Goal: Task Accomplishment & Management: Complete application form

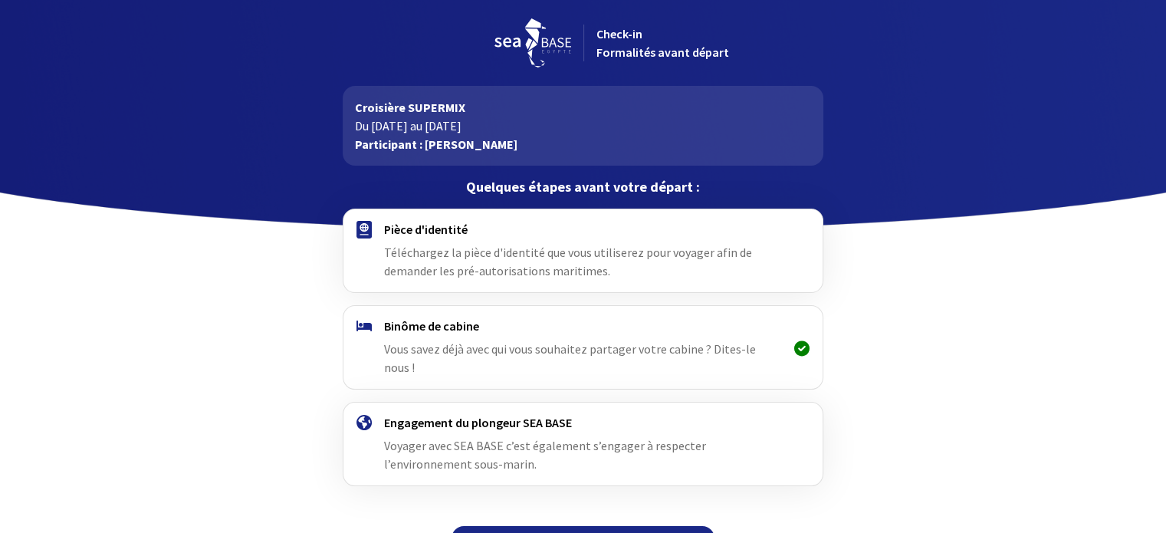
scroll to position [19, 0]
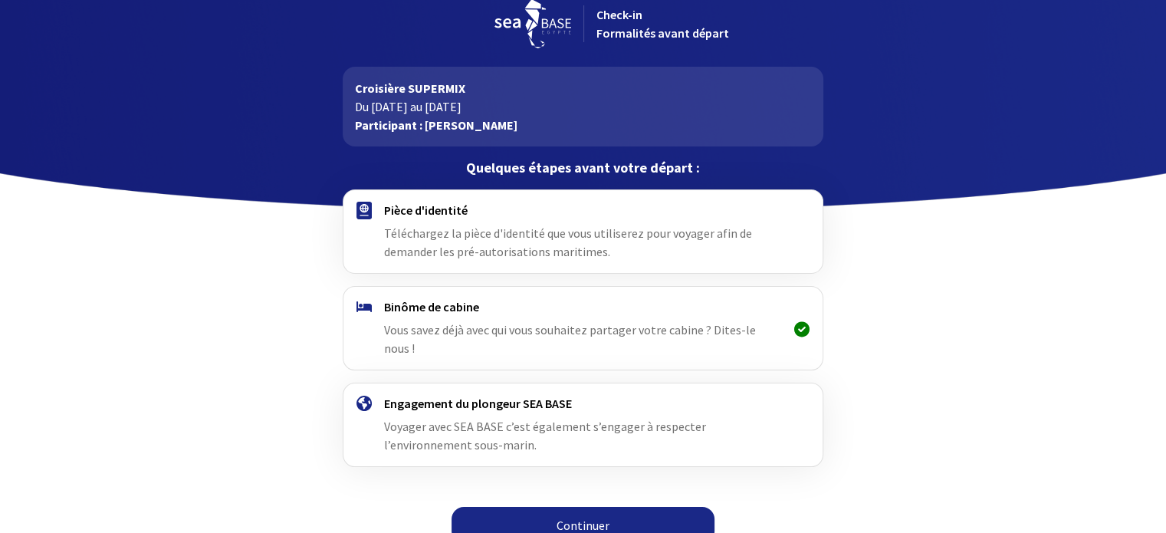
click at [577, 508] on link "Continuer" at bounding box center [583, 525] width 263 height 37
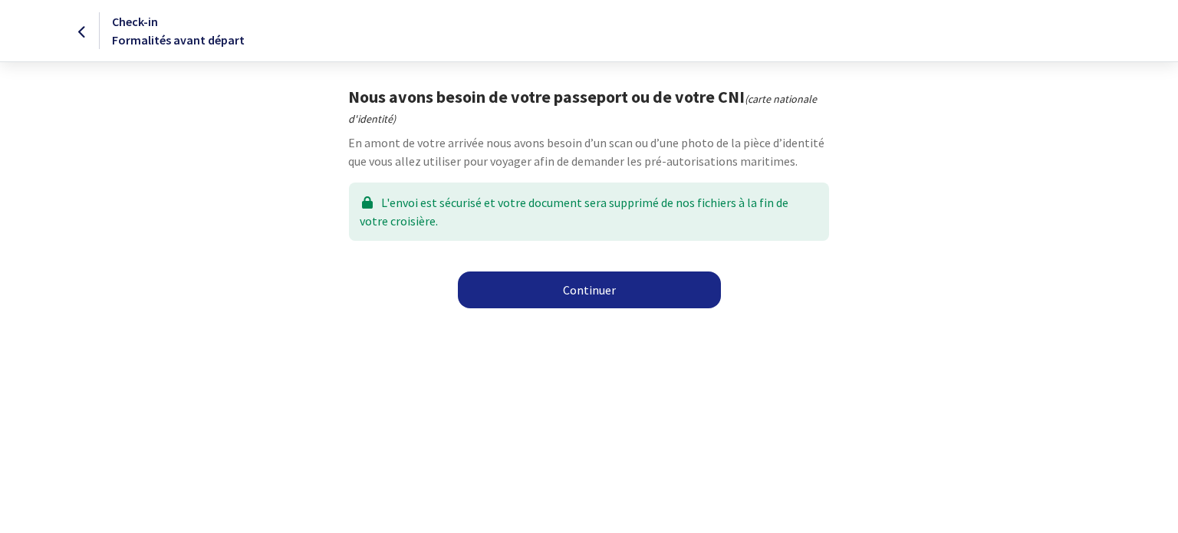
click at [545, 288] on link "Continuer" at bounding box center [589, 289] width 263 height 37
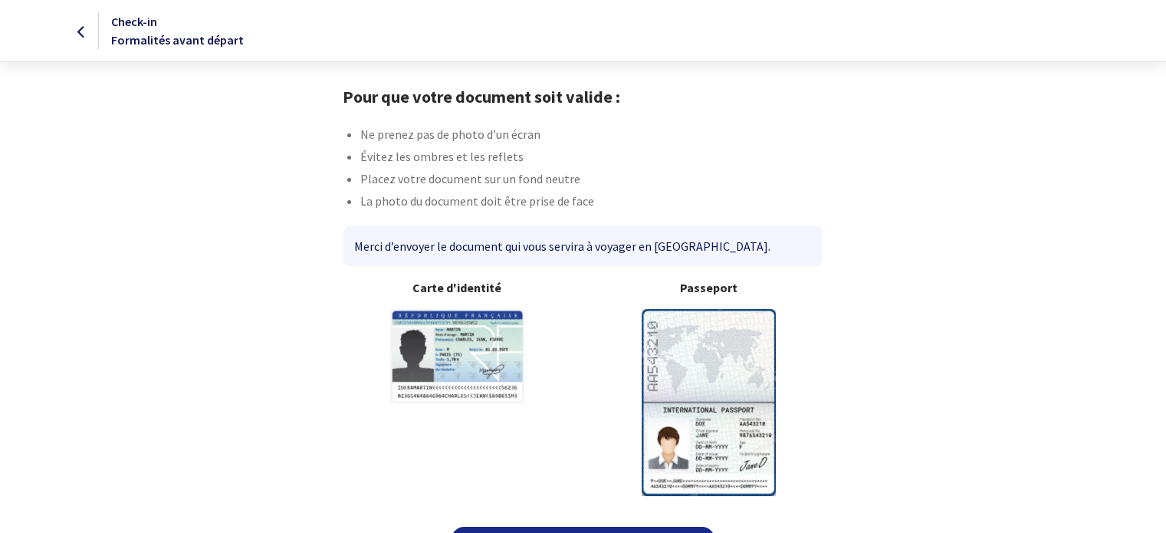
scroll to position [39, 0]
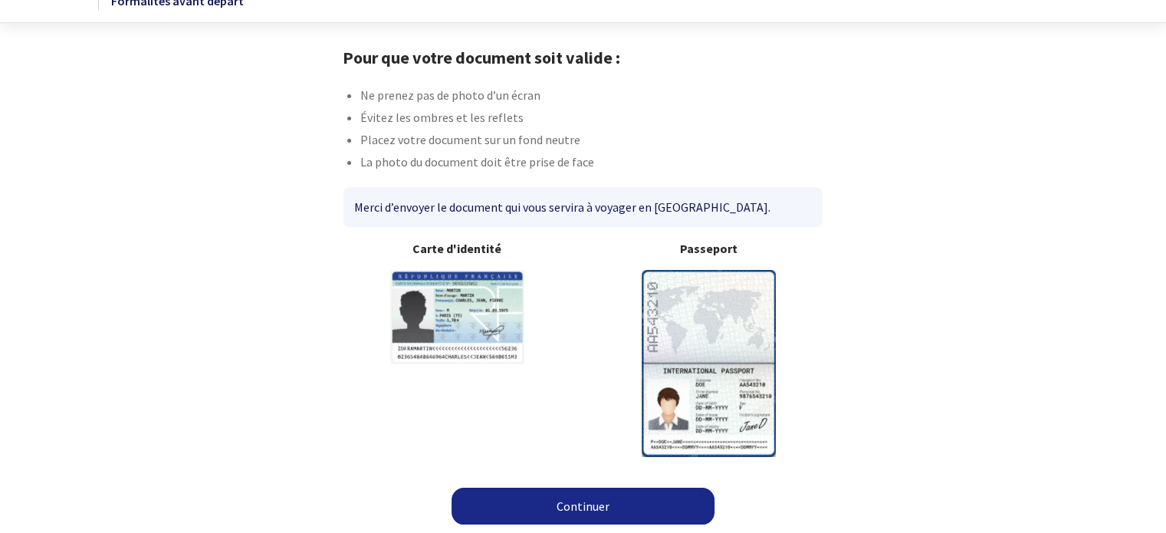
click at [577, 514] on link "Continuer" at bounding box center [583, 506] width 263 height 37
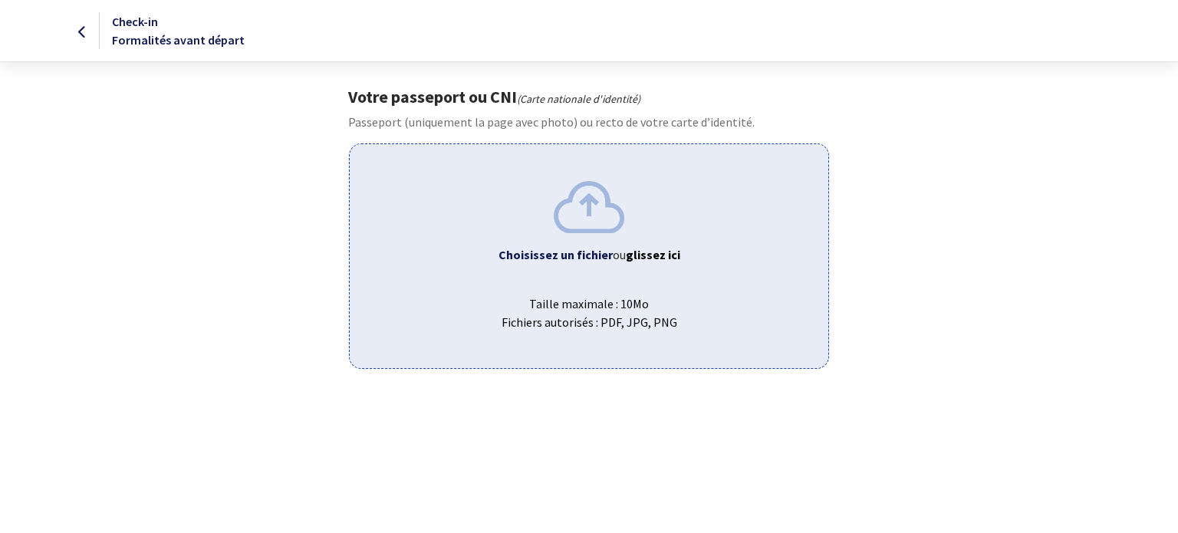
click at [577, 222] on img at bounding box center [589, 206] width 71 height 51
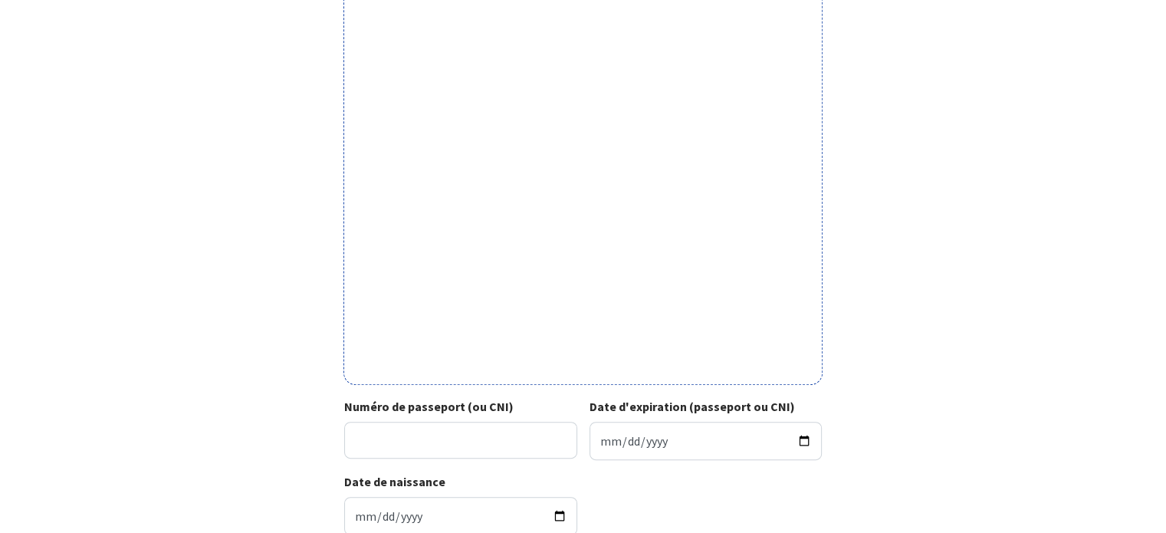
scroll to position [500, 0]
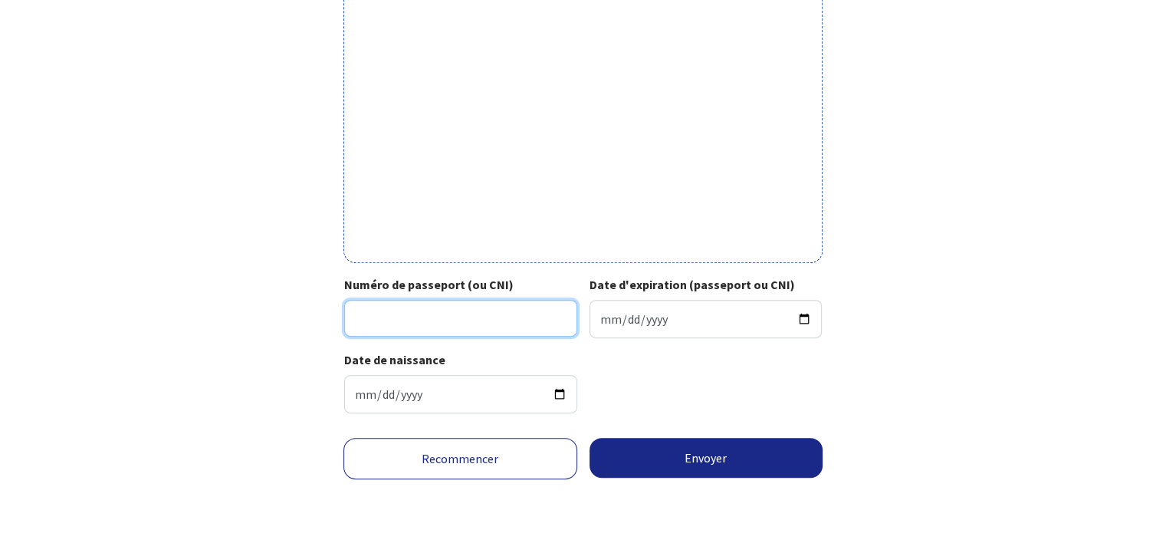
click at [452, 309] on input "Numéro de passeport (ou CNI)" at bounding box center [460, 318] width 233 height 37
type input "23ID59974"
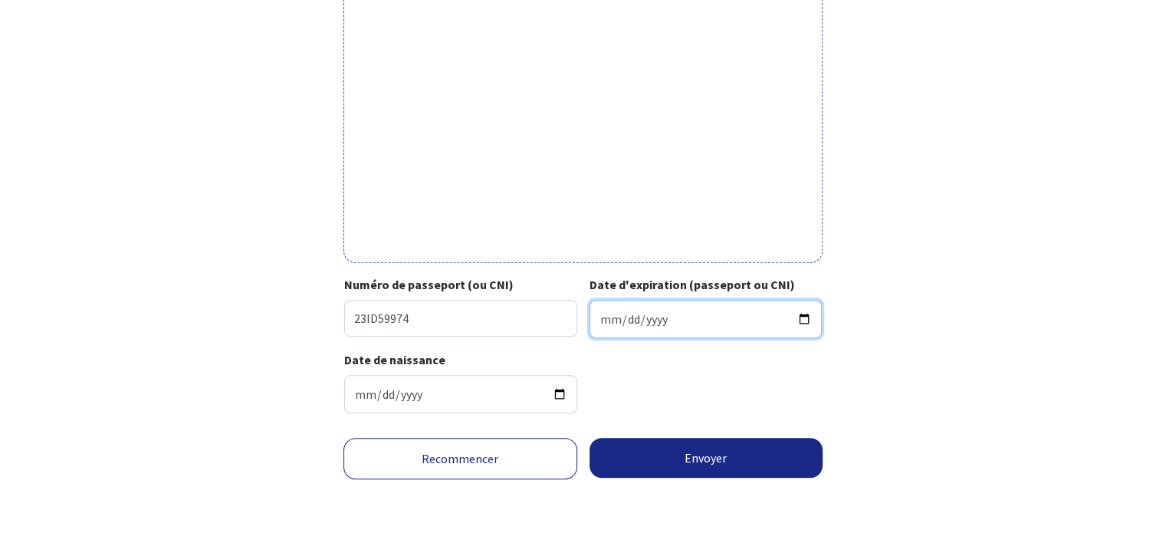
click at [659, 324] on input "Date d'expiration (passeport ou CNI)" at bounding box center [706, 319] width 233 height 38
click at [665, 314] on input "Date d'expiration (passeport ou CNI)" at bounding box center [706, 319] width 233 height 38
drag, startPoint x: 665, startPoint y: 314, endPoint x: 598, endPoint y: 311, distance: 66.8
click at [598, 311] on input "Date d'expiration (passeport ou CNI)" at bounding box center [706, 319] width 233 height 38
click at [610, 318] on input "Date d'expiration (passeport ou CNI)" at bounding box center [706, 319] width 233 height 38
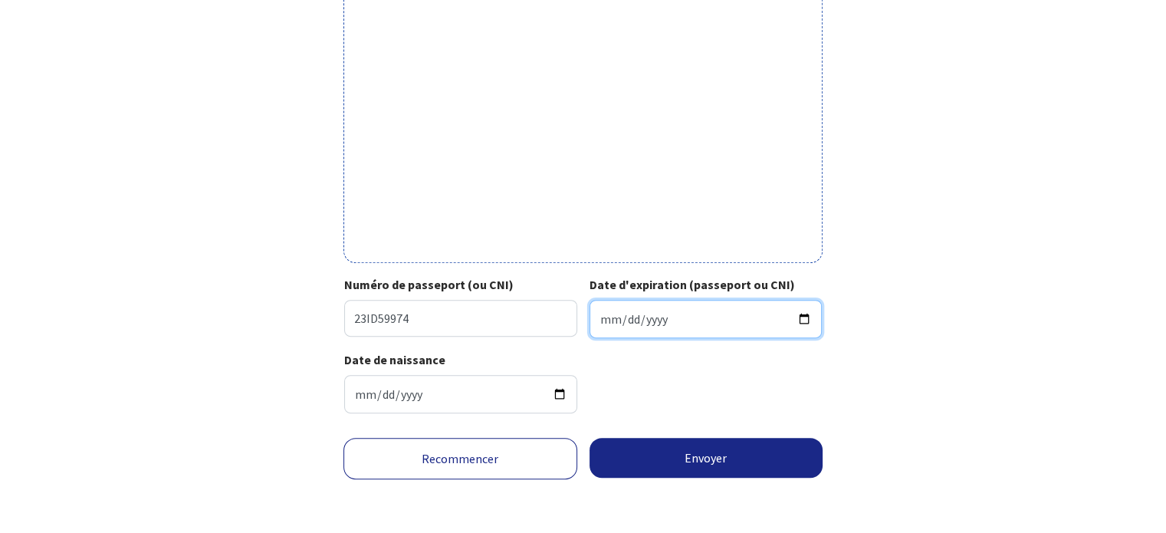
click at [605, 317] on input "Date d'expiration (passeport ou CNI)" at bounding box center [706, 319] width 233 height 38
type input "2033-08-24"
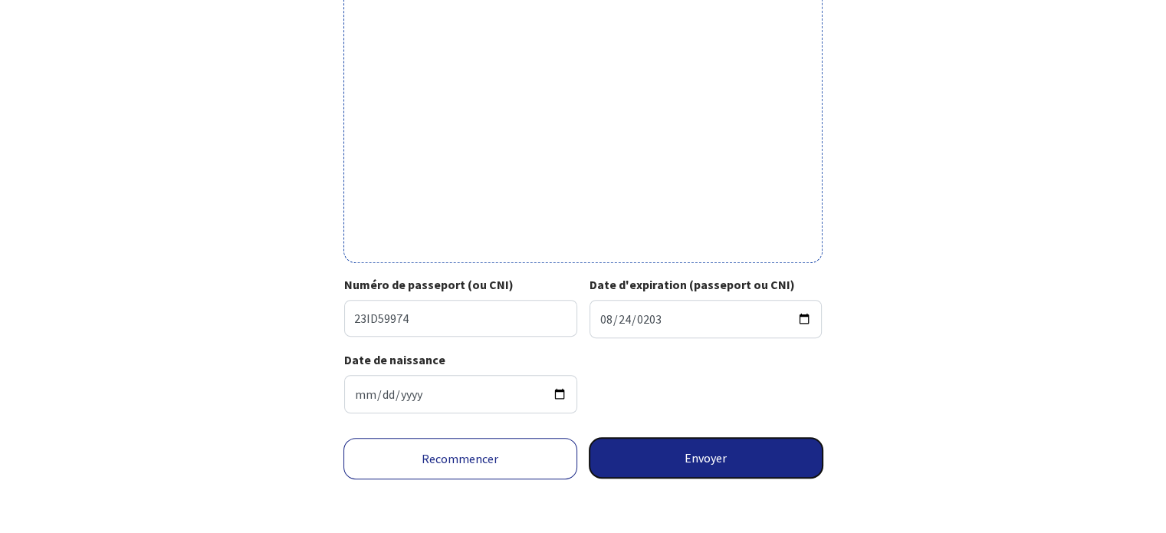
click at [745, 466] on button "Envoyer" at bounding box center [707, 458] width 234 height 40
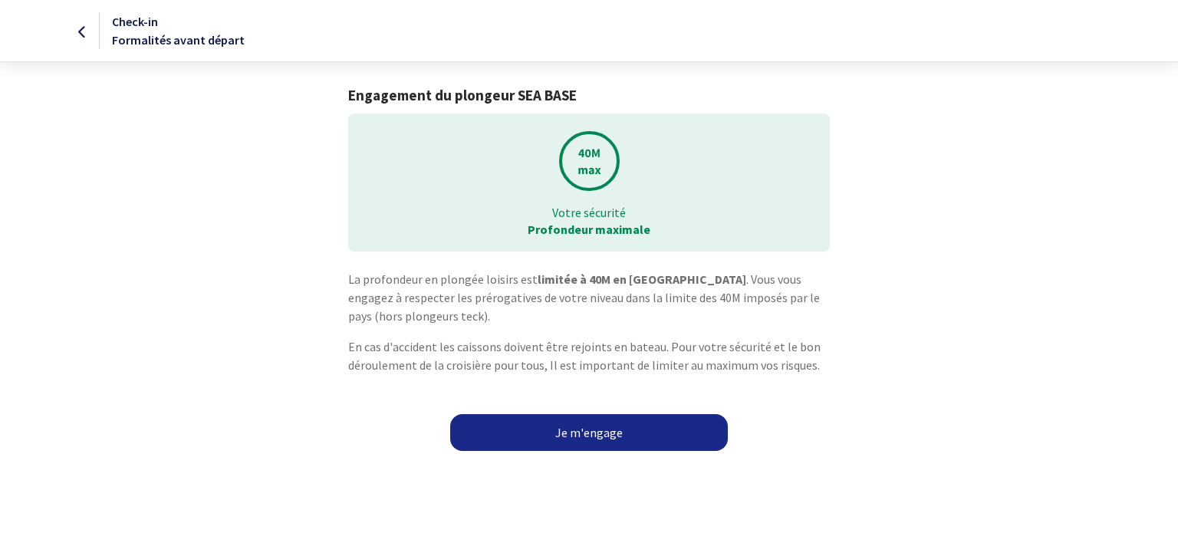
click at [586, 433] on link "Je m'engage" at bounding box center [589, 432] width 278 height 37
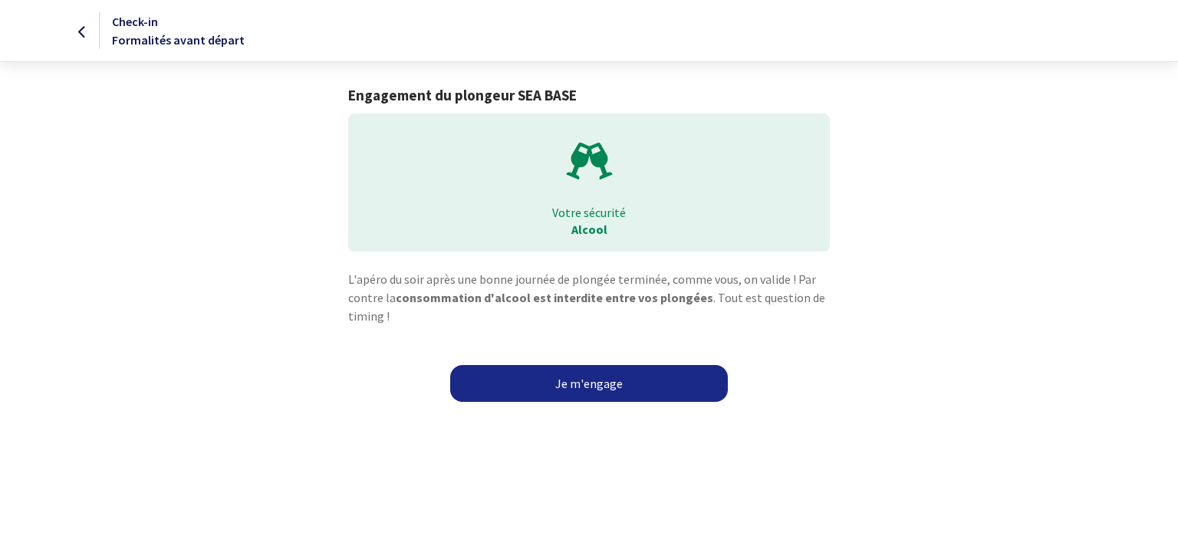
click at [580, 386] on link "Je m'engage" at bounding box center [589, 383] width 278 height 37
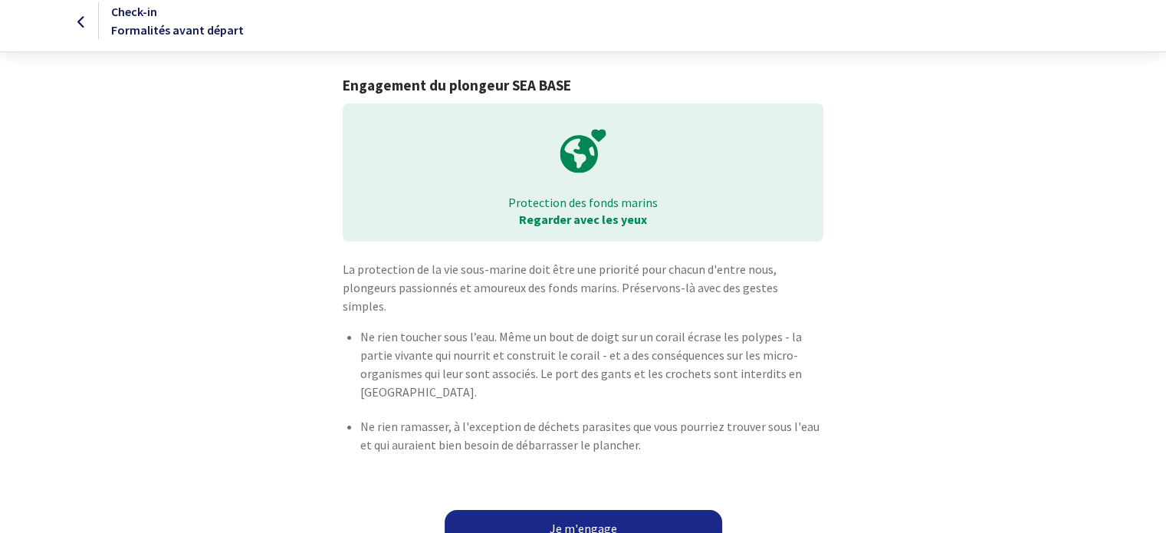
scroll to position [14, 0]
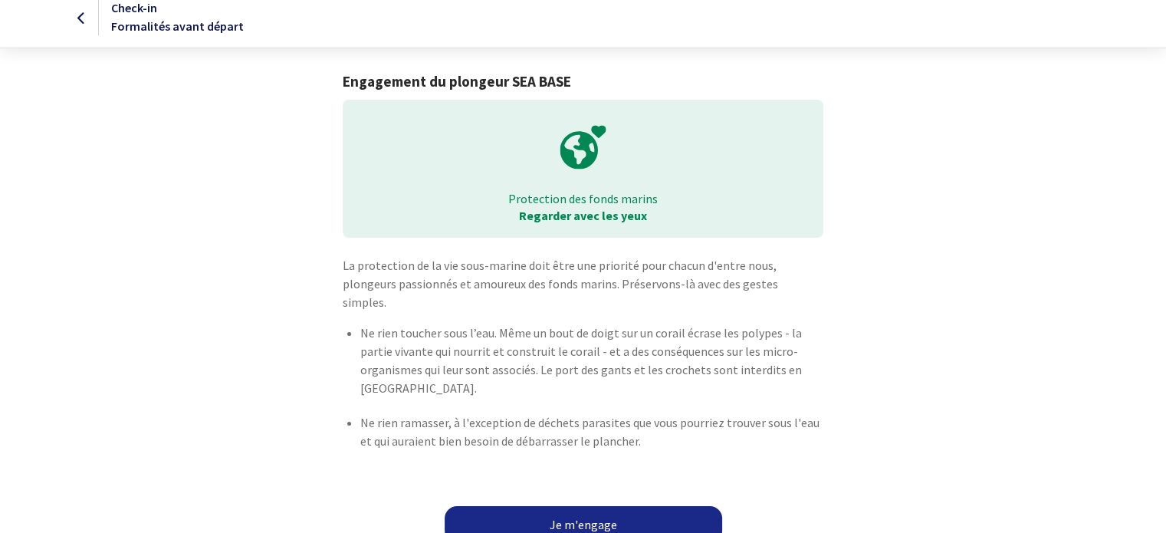
click at [574, 506] on link "Je m'engage" at bounding box center [584, 524] width 278 height 37
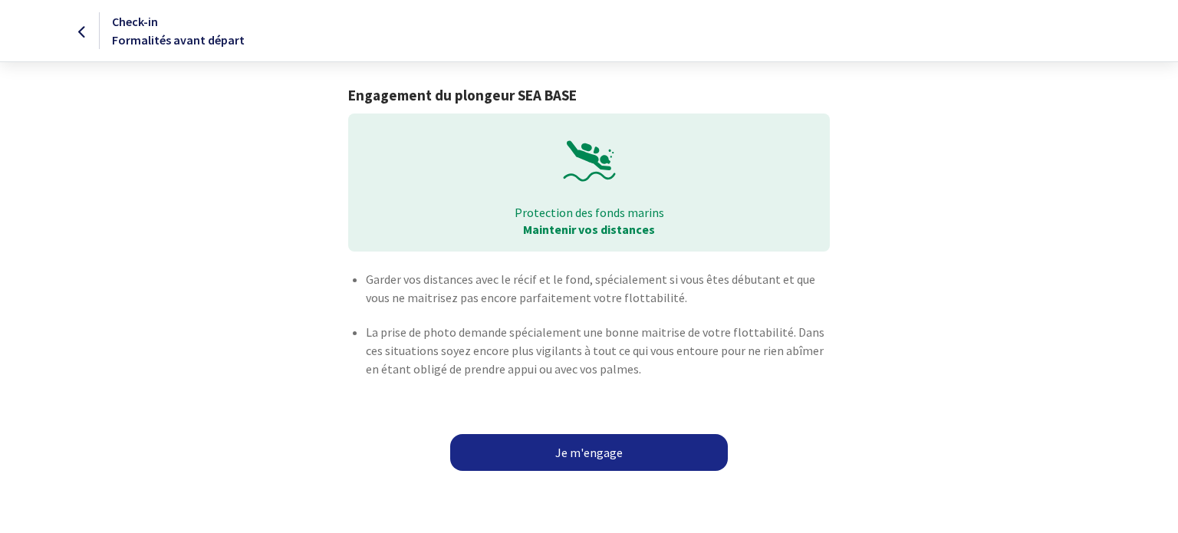
click at [563, 459] on link "Je m'engage" at bounding box center [589, 452] width 278 height 37
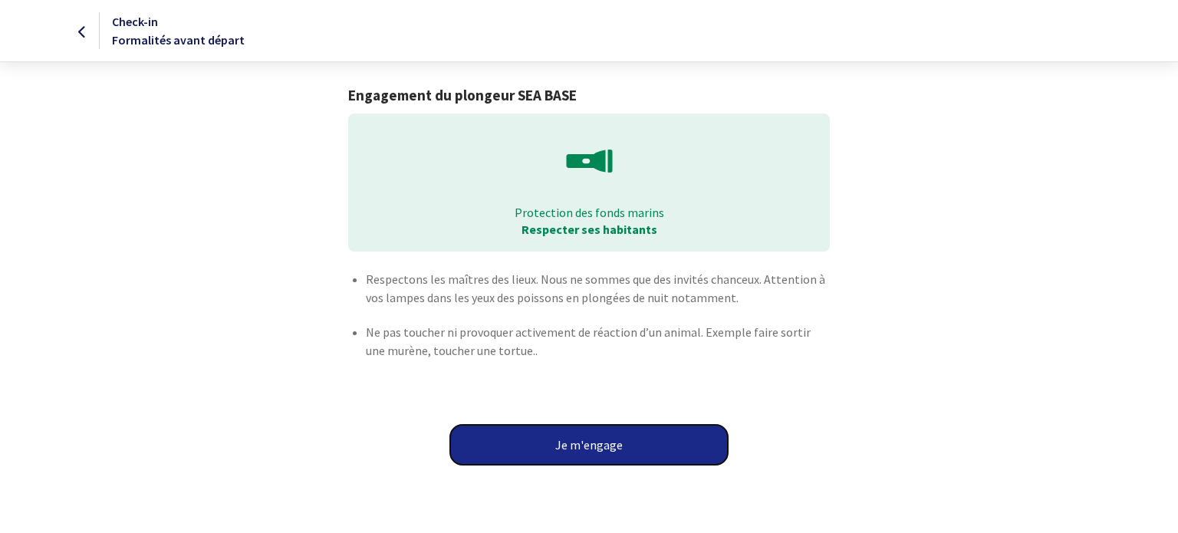
click at [563, 459] on button "Je m'engage" at bounding box center [589, 445] width 278 height 40
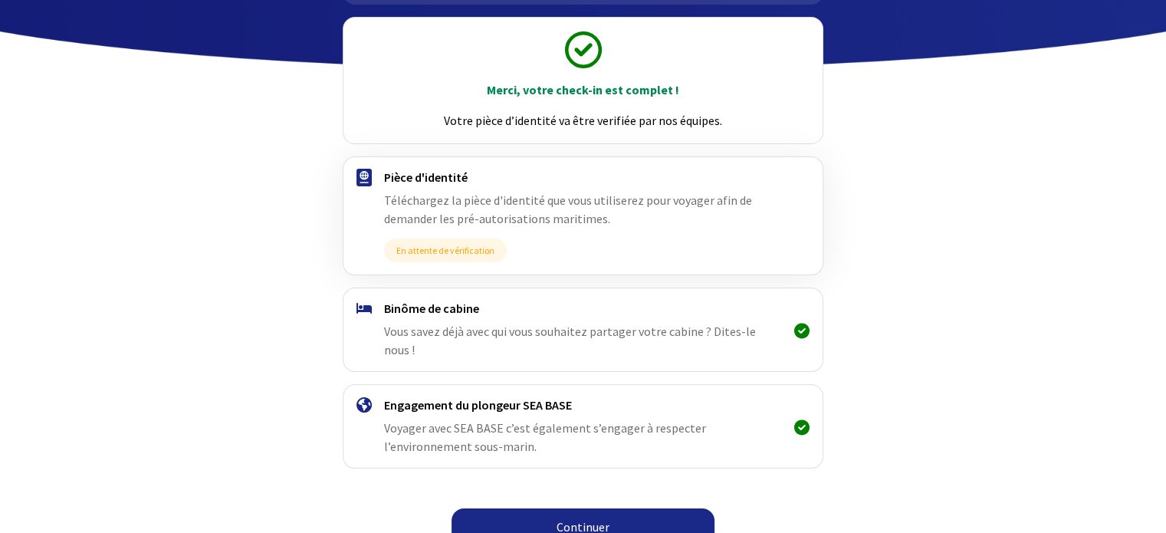
scroll to position [163, 0]
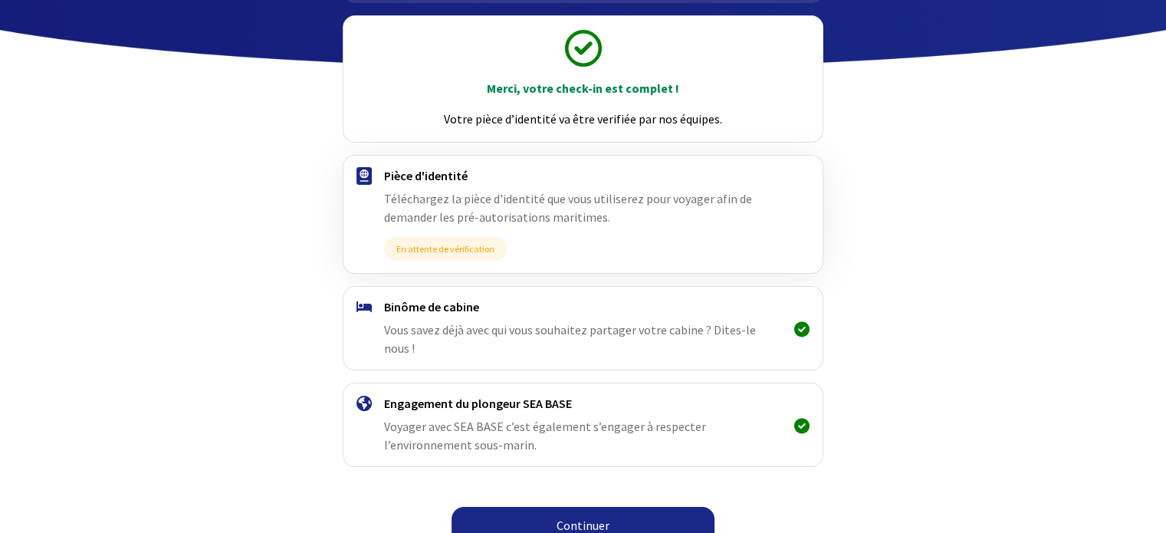
click at [610, 509] on link "Continuer" at bounding box center [583, 525] width 263 height 37
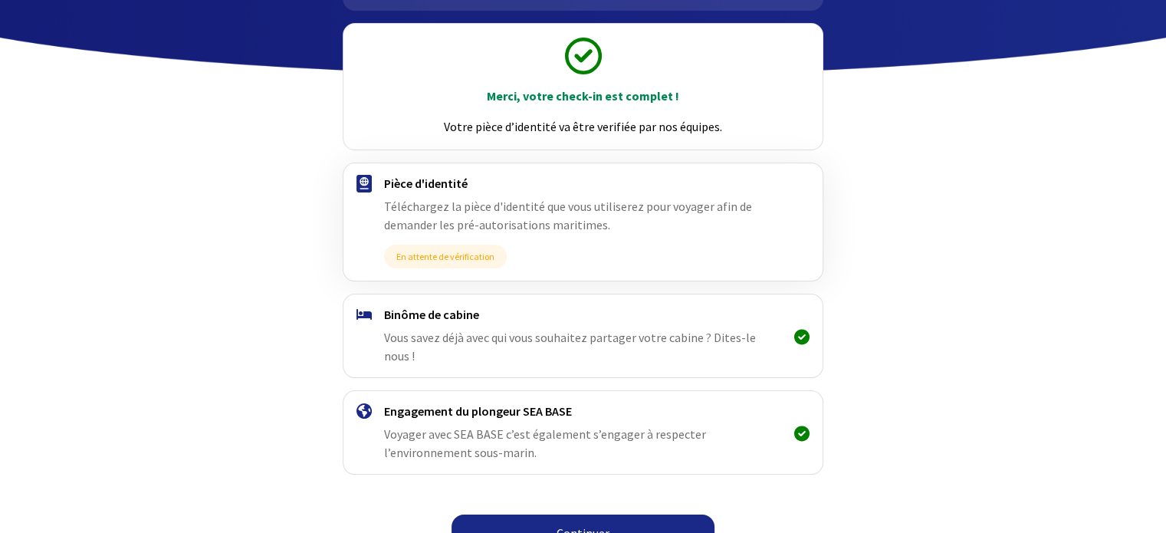
scroll to position [163, 0]
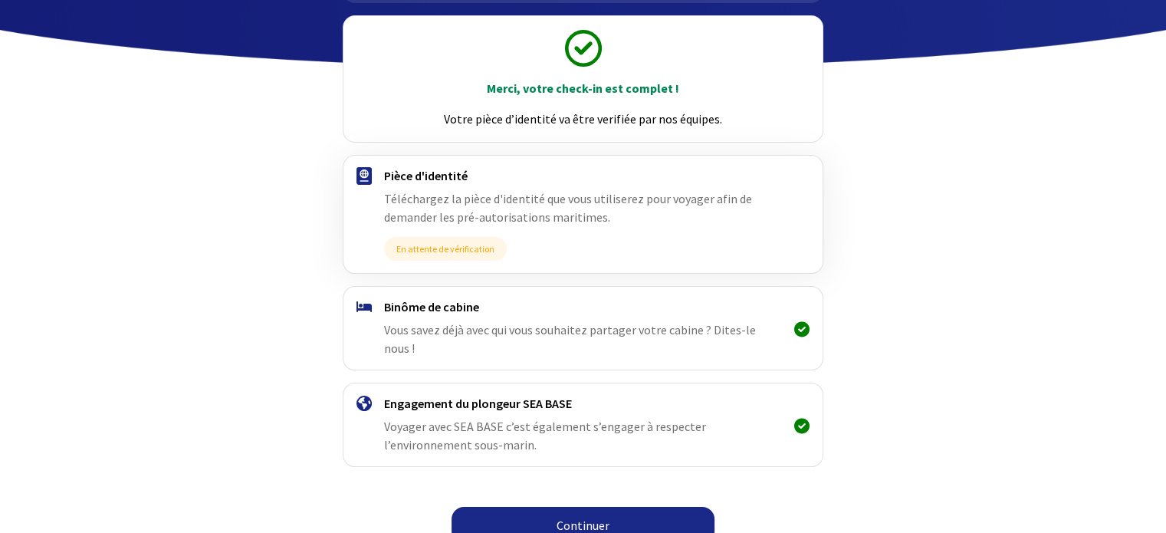
click at [619, 507] on link "Continuer" at bounding box center [583, 525] width 263 height 37
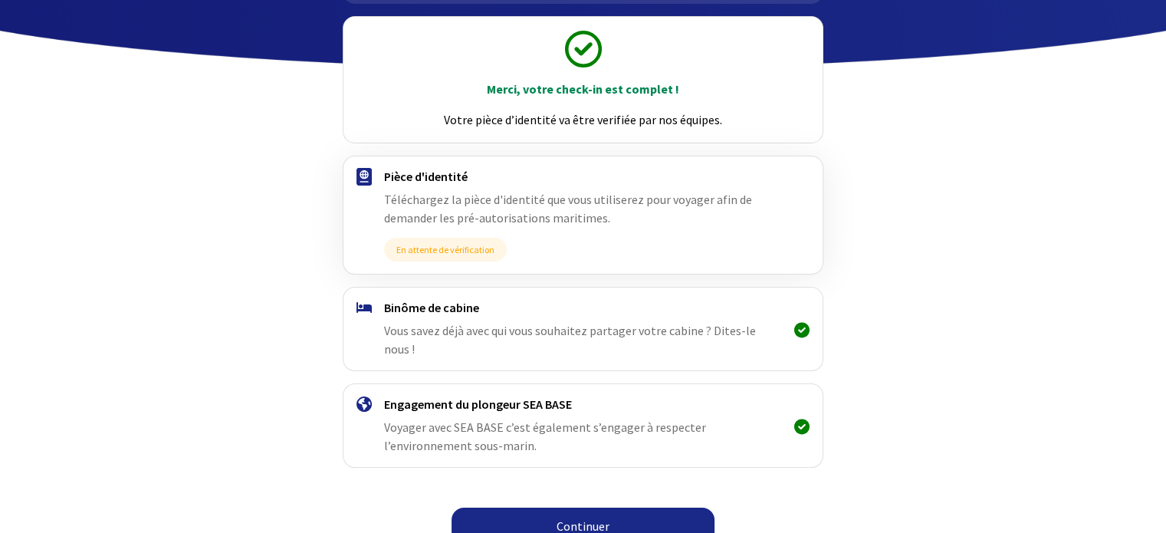
scroll to position [163, 0]
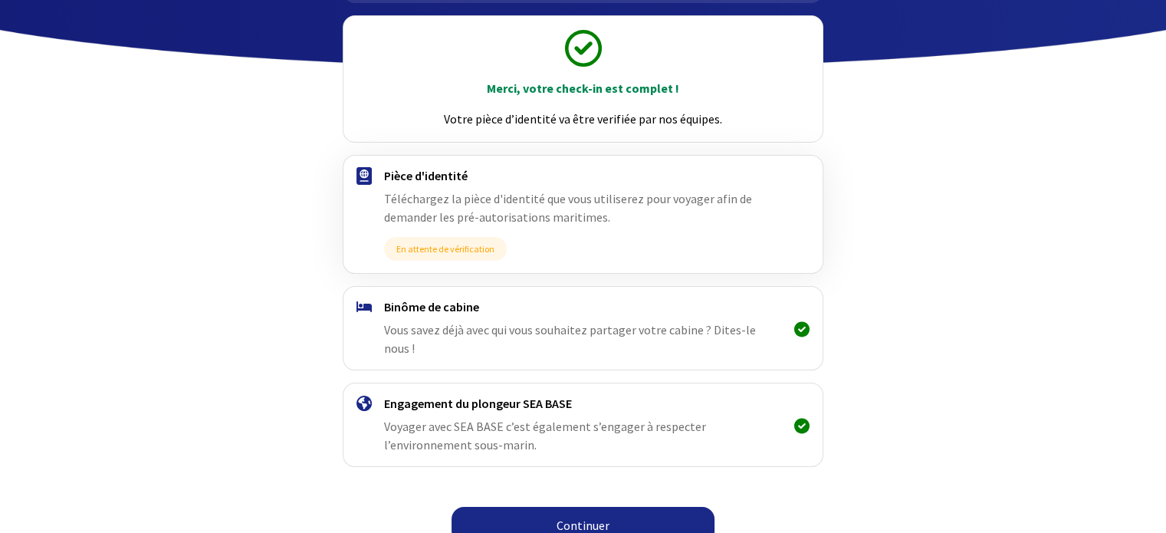
click at [580, 70] on div "Merci, votre check-in est complet ! Votre pièce d’identité va être verifiée par…" at bounding box center [583, 79] width 479 height 126
click at [580, 507] on link "Continuer" at bounding box center [583, 525] width 263 height 37
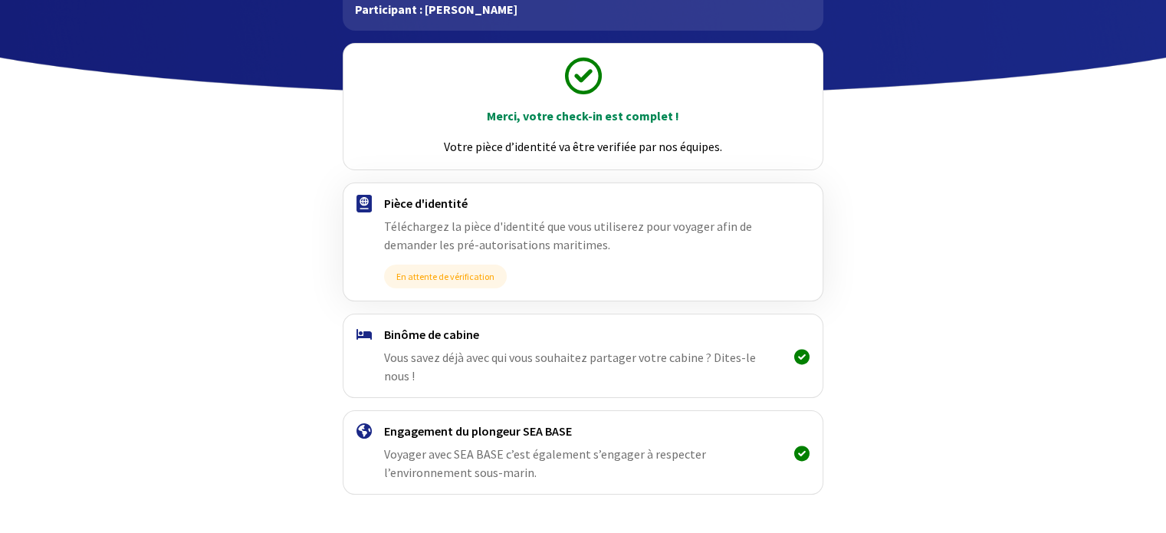
scroll to position [163, 0]
